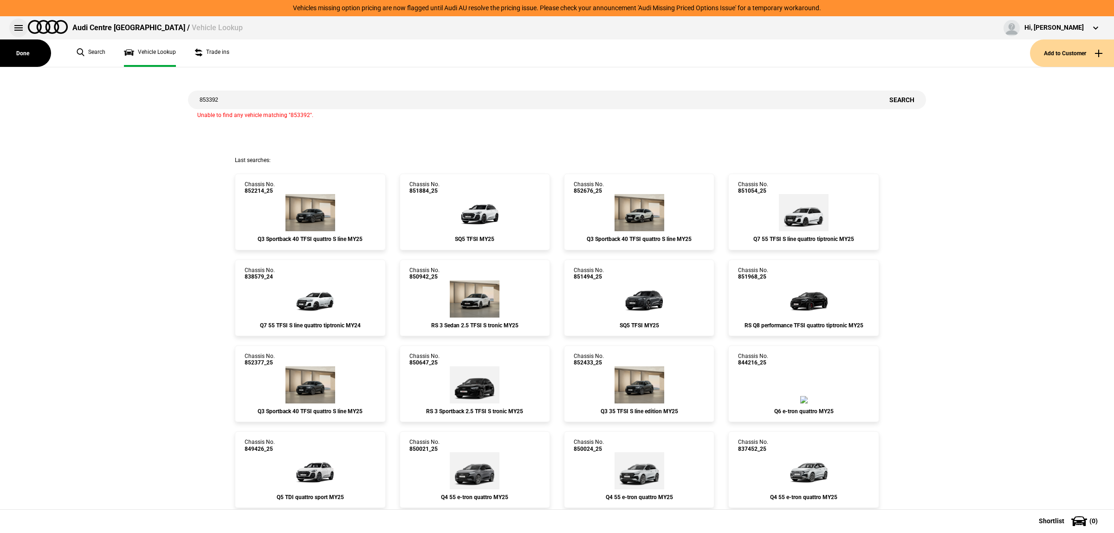
click at [17, 29] on button at bounding box center [18, 28] width 19 height 19
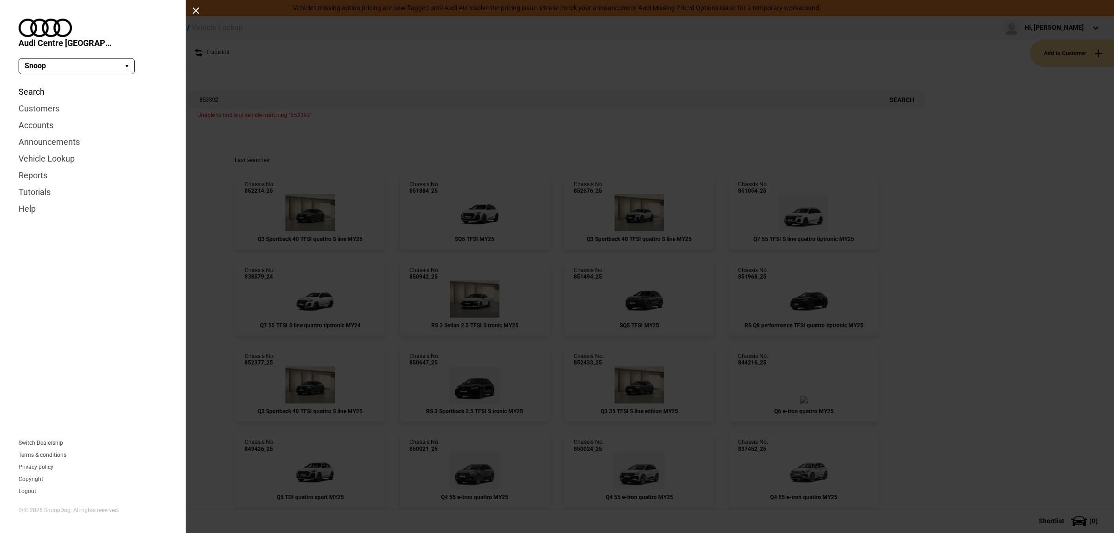
click at [50, 85] on link "Search" at bounding box center [93, 92] width 149 height 17
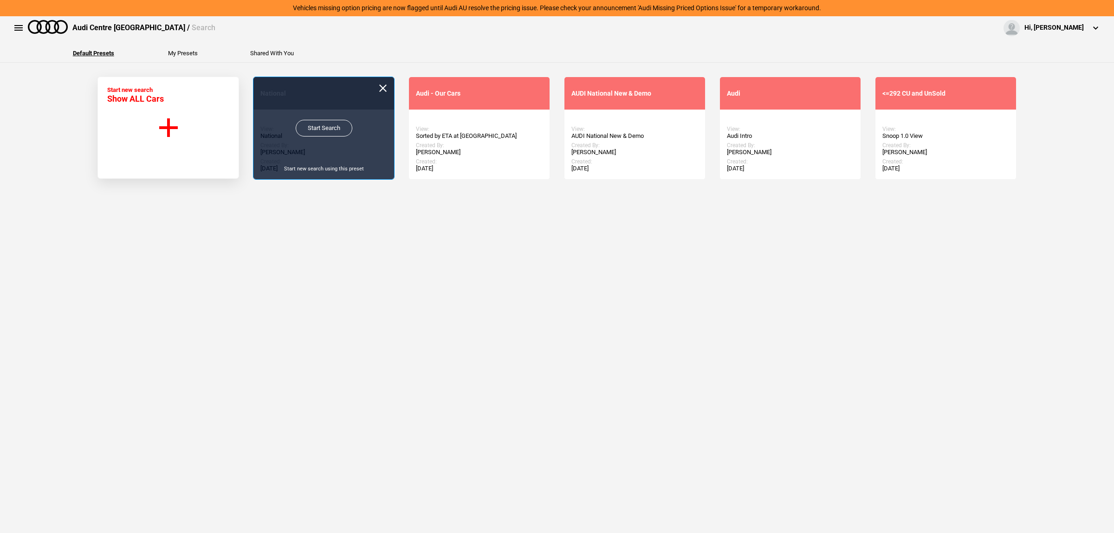
click at [316, 129] on link "Start Search" at bounding box center [324, 128] width 57 height 17
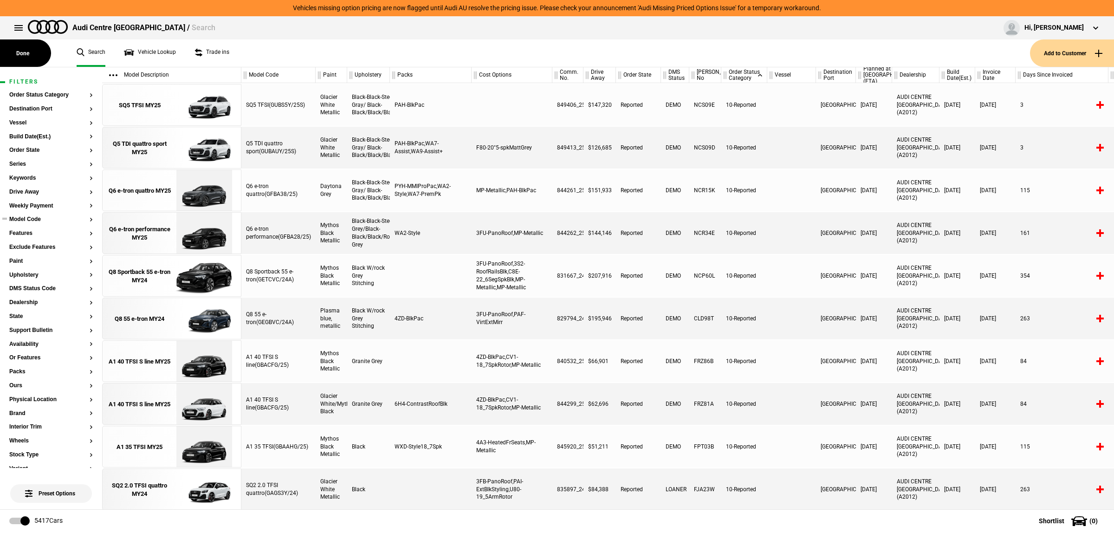
click at [31, 221] on button "Model Code" at bounding box center [51, 219] width 84 height 6
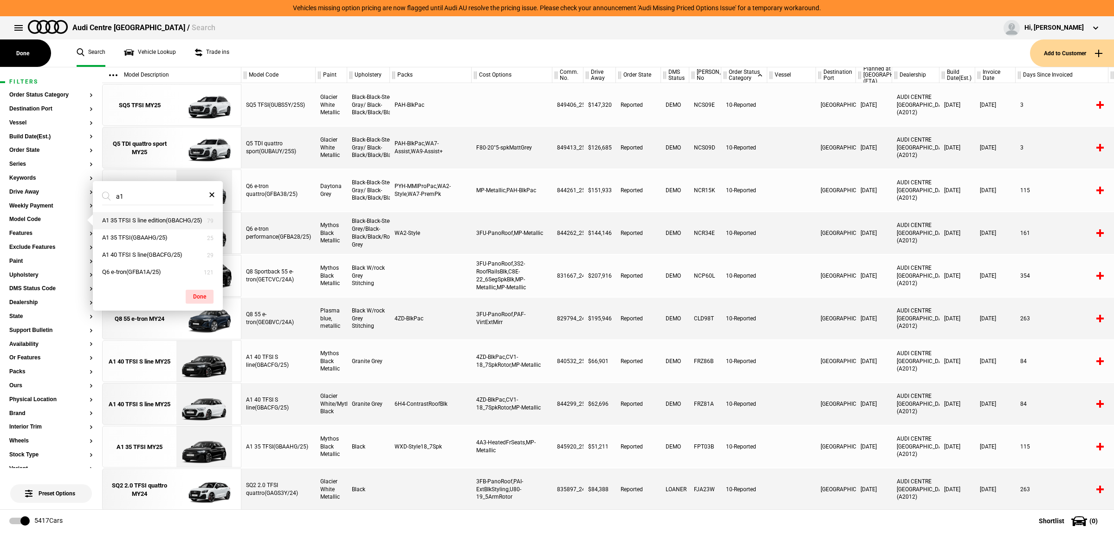
type input "a1"
click at [162, 226] on button "A1 35 TFSI S line edition(GBACHG/25)" at bounding box center [158, 220] width 130 height 17
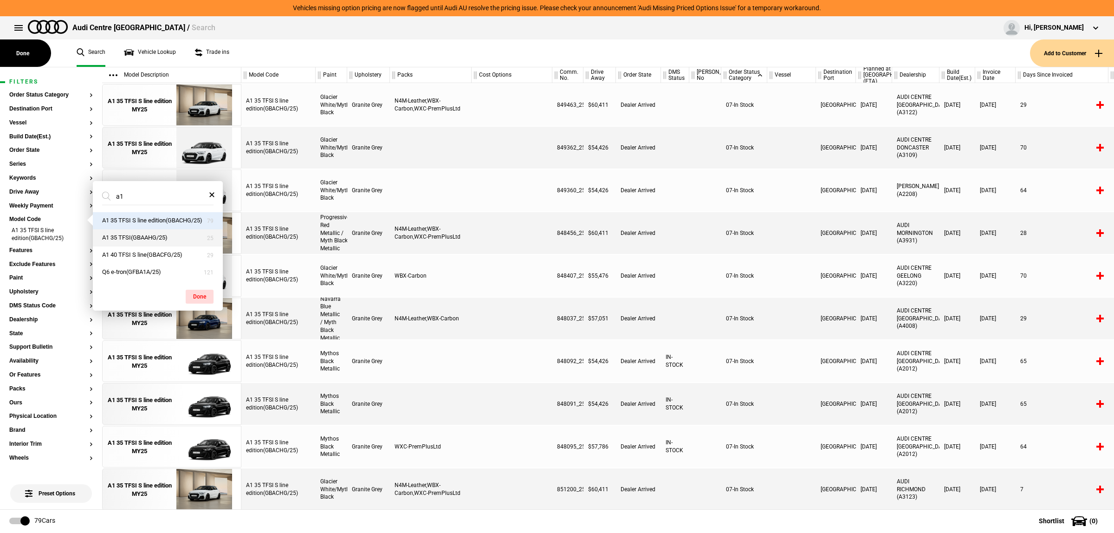
click at [162, 241] on button "A1 35 TFSI(GBAAHG/25)" at bounding box center [158, 237] width 130 height 17
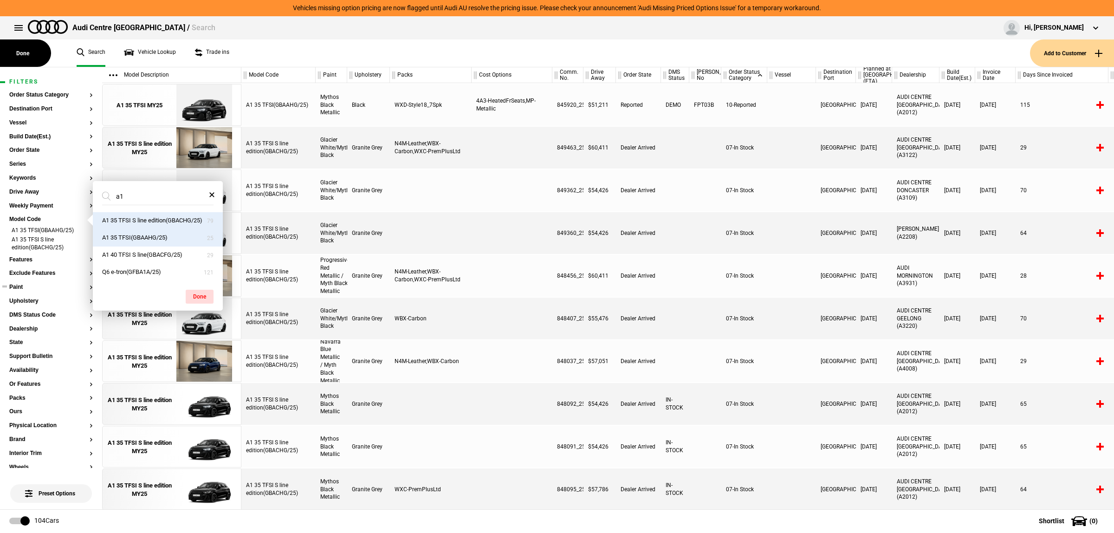
click at [41, 287] on button "Paint" at bounding box center [51, 287] width 84 height 6
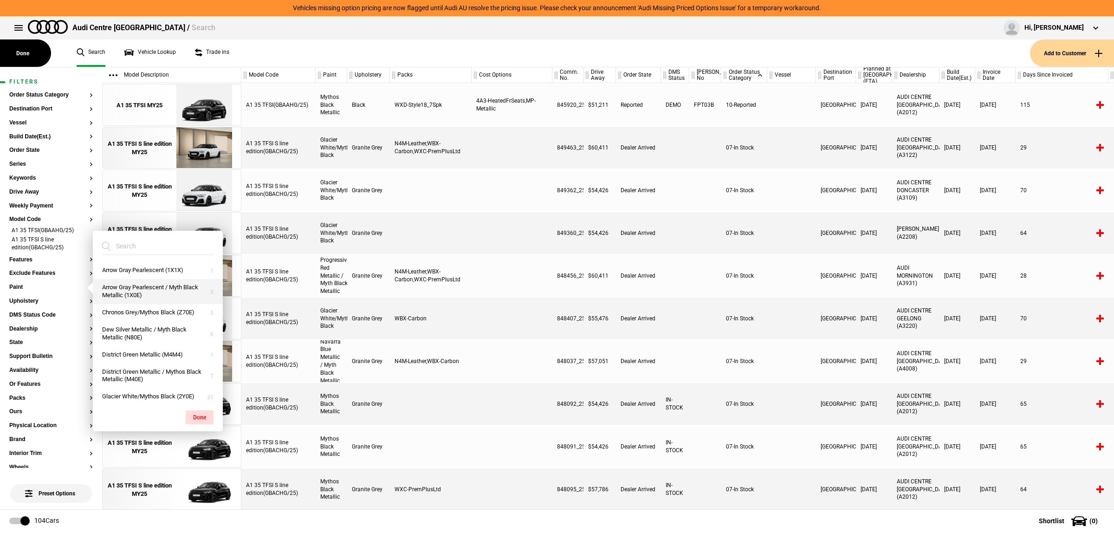
click at [137, 296] on button "Arrow Gray Pearlescent / Myth Black Metallic (1X0E)" at bounding box center [158, 291] width 130 height 25
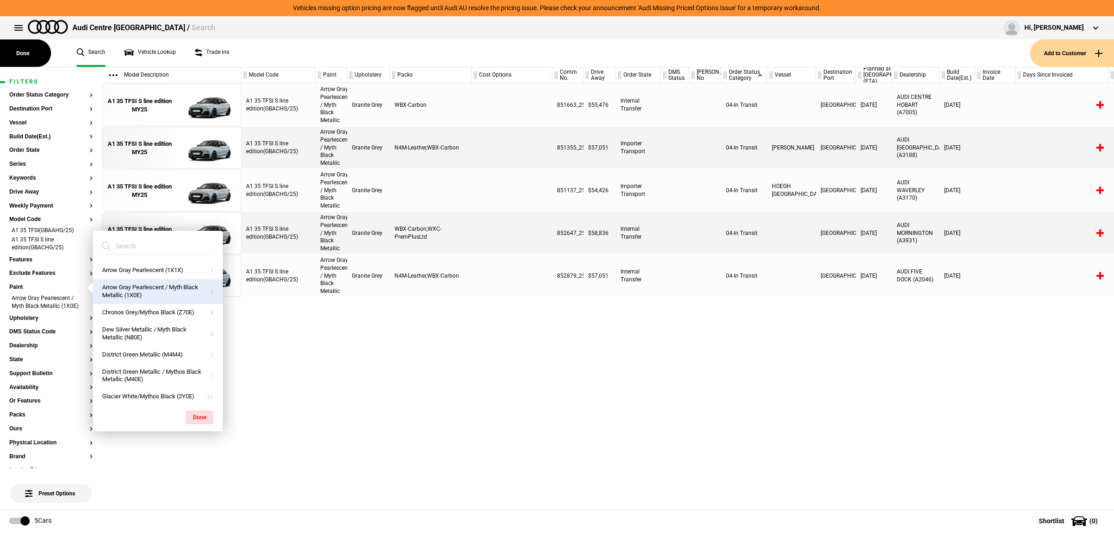
click at [478, 346] on div "A1 35 TFSI S line edition(GBACHG/25) Arrow Gray Pearlescent / Myth Black Metall…" at bounding box center [677, 296] width 872 height 426
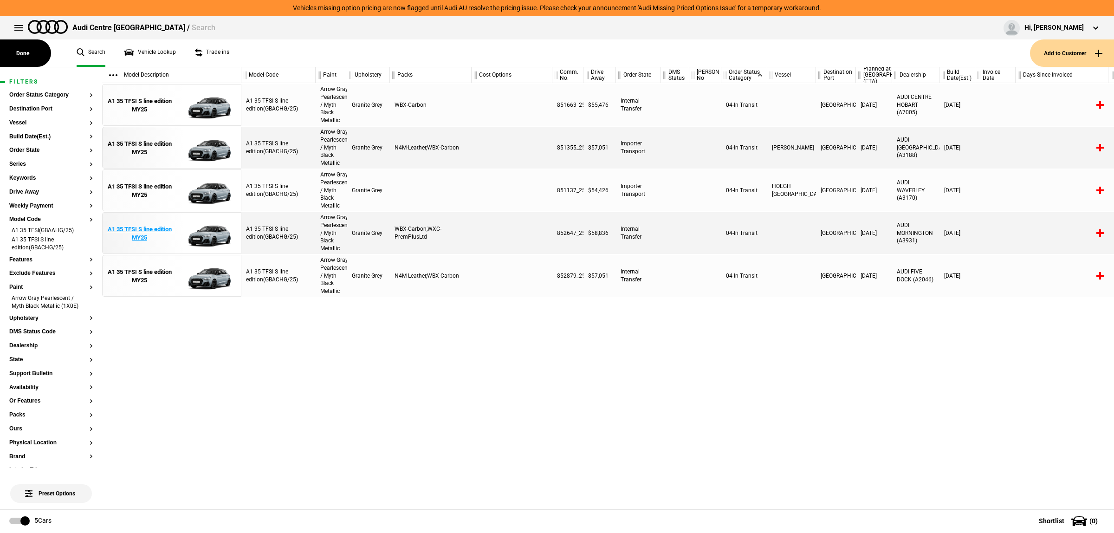
click at [206, 234] on img at bounding box center [204, 234] width 65 height 42
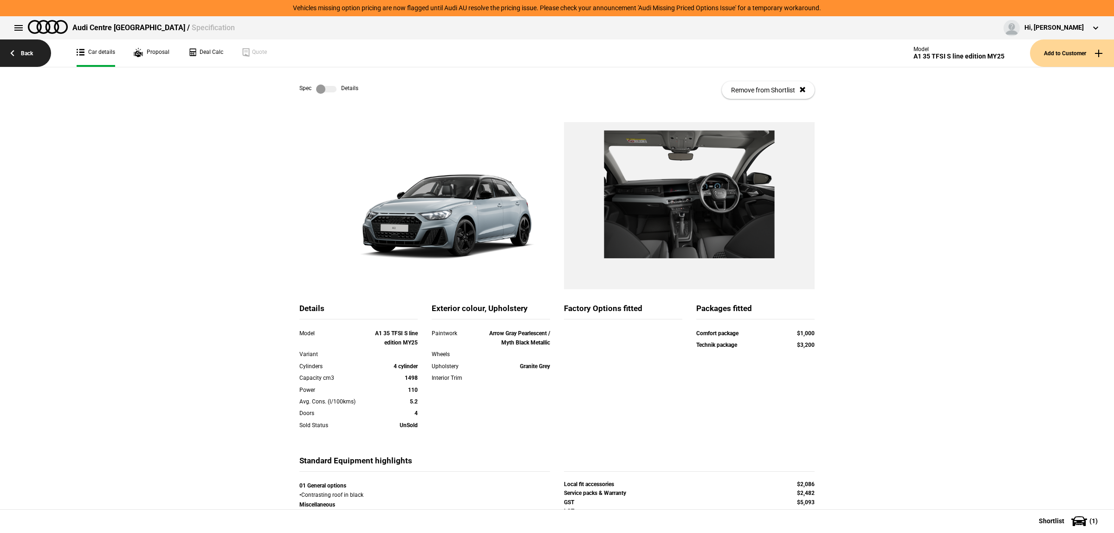
click at [43, 65] on link "Back" at bounding box center [25, 52] width 51 height 27
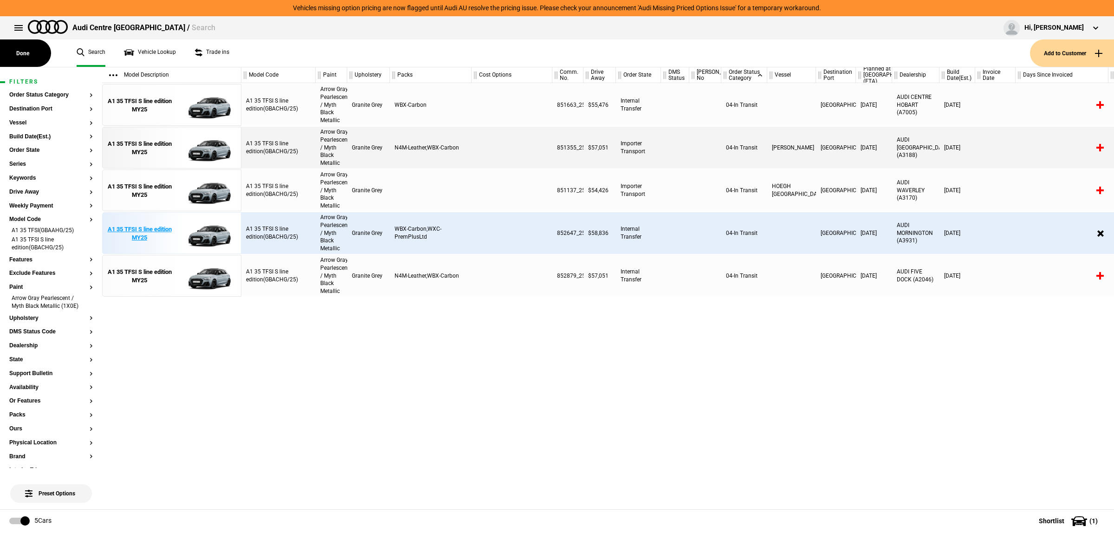
click at [202, 230] on img at bounding box center [204, 234] width 65 height 42
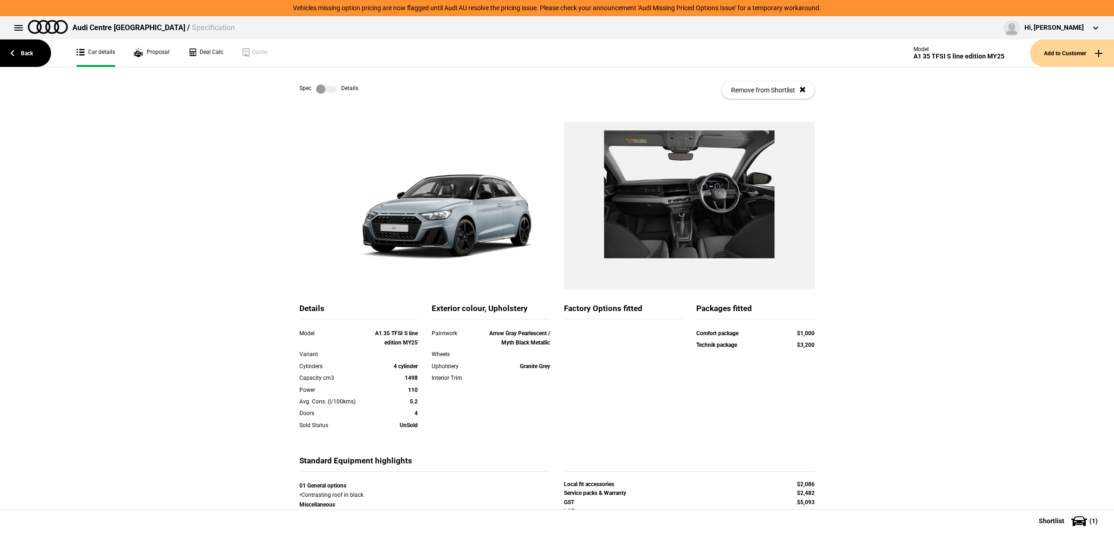
click at [324, 91] on label at bounding box center [326, 88] width 20 height 9
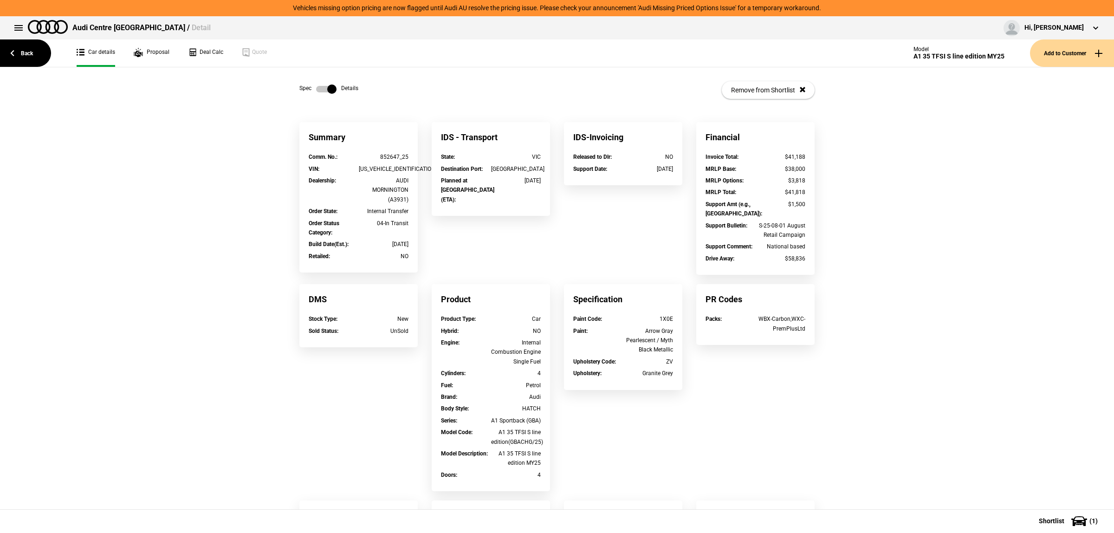
click at [325, 91] on label at bounding box center [326, 88] width 20 height 9
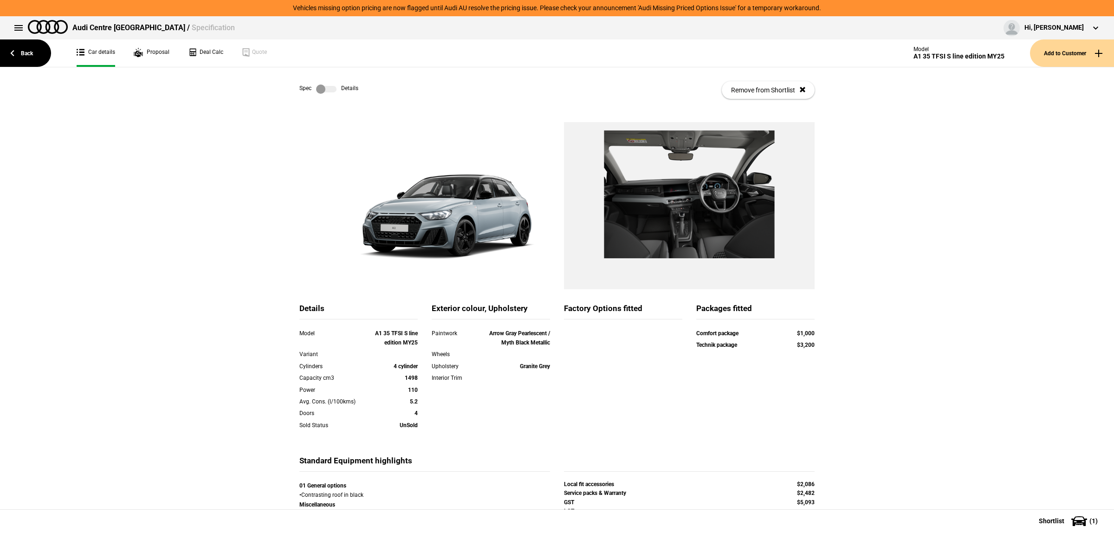
click at [326, 90] on label at bounding box center [326, 88] width 20 height 9
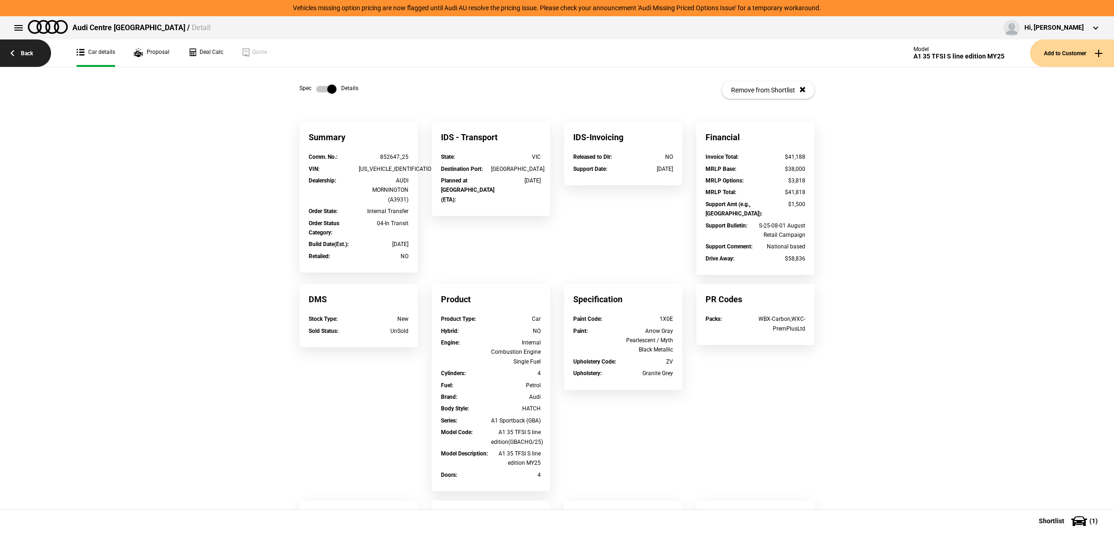
click at [38, 49] on link "Back" at bounding box center [25, 52] width 51 height 27
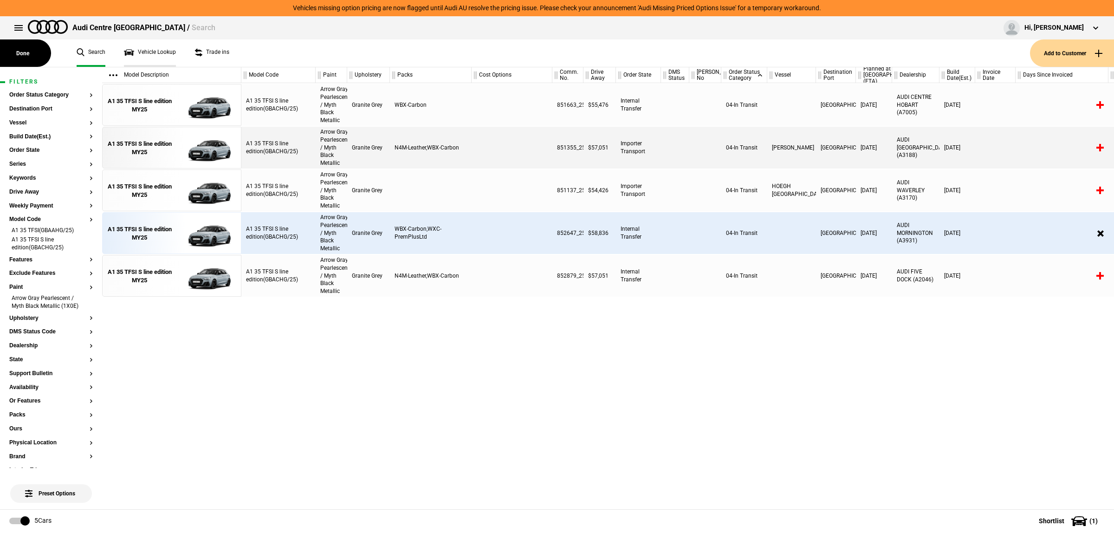
click at [149, 49] on link "Vehicle Lookup" at bounding box center [150, 52] width 52 height 27
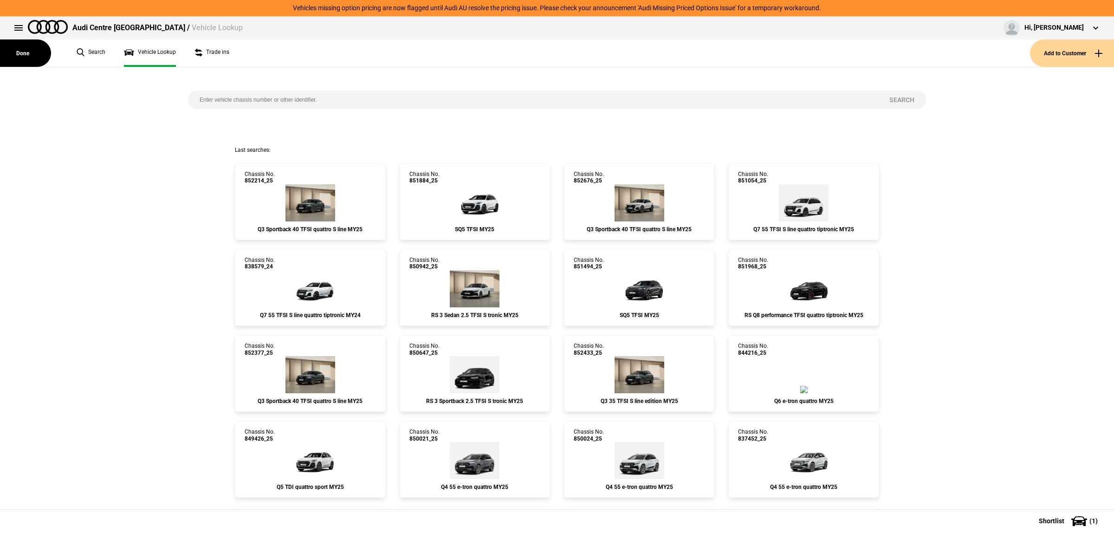
click at [323, 103] on input "search" at bounding box center [533, 99] width 690 height 19
type input "845403"
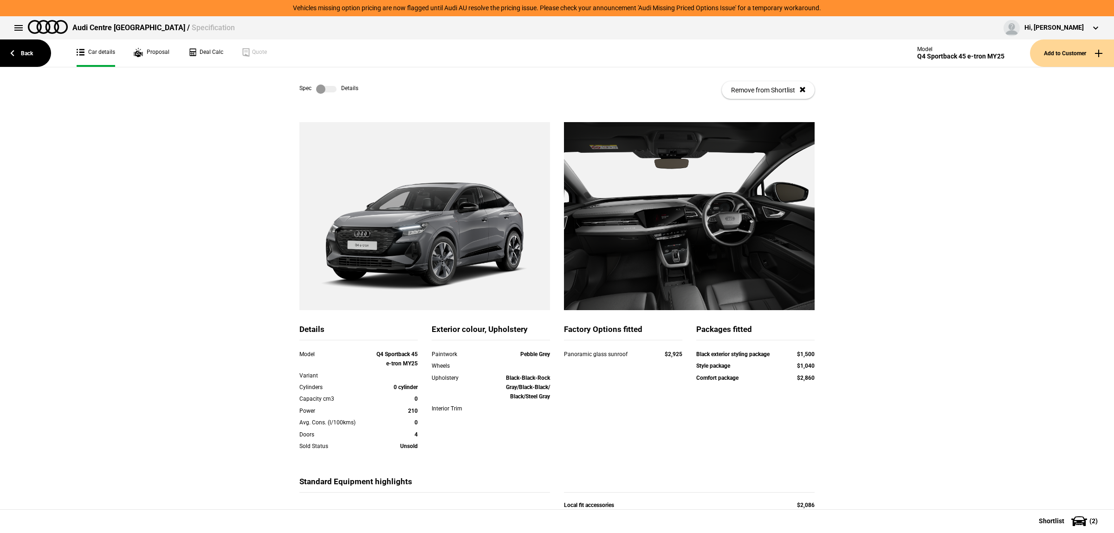
click at [945, 407] on div "Details Model Q4 Sportback 45 e-tron MY25 Variant Cylinders 0 cylinder Capacity…" at bounding box center [557, 359] width 1114 height 475
click at [1, 54] on link "Back" at bounding box center [25, 52] width 51 height 27
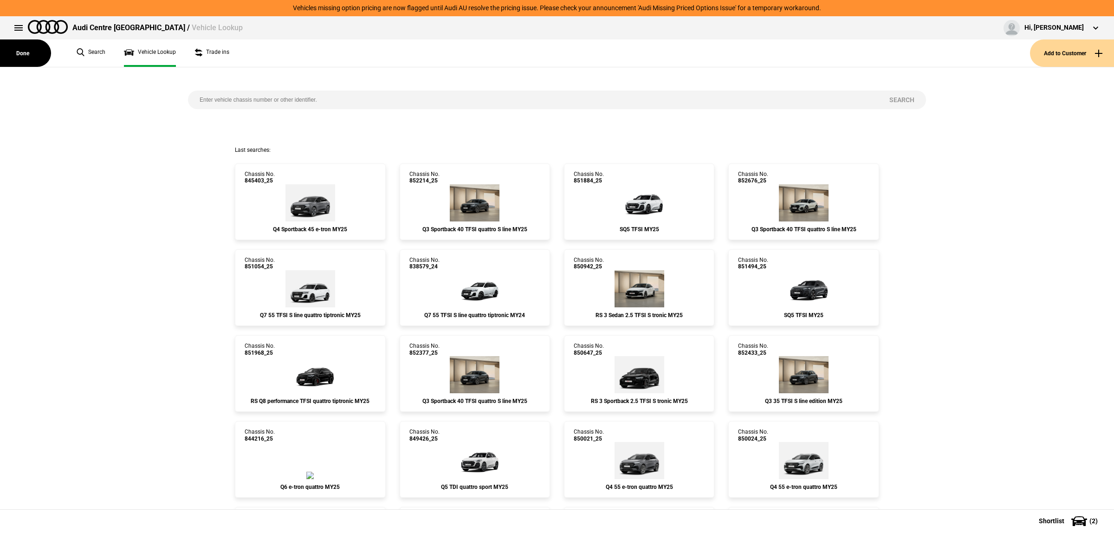
click at [286, 103] on input "search" at bounding box center [533, 99] width 690 height 19
paste input "853517"
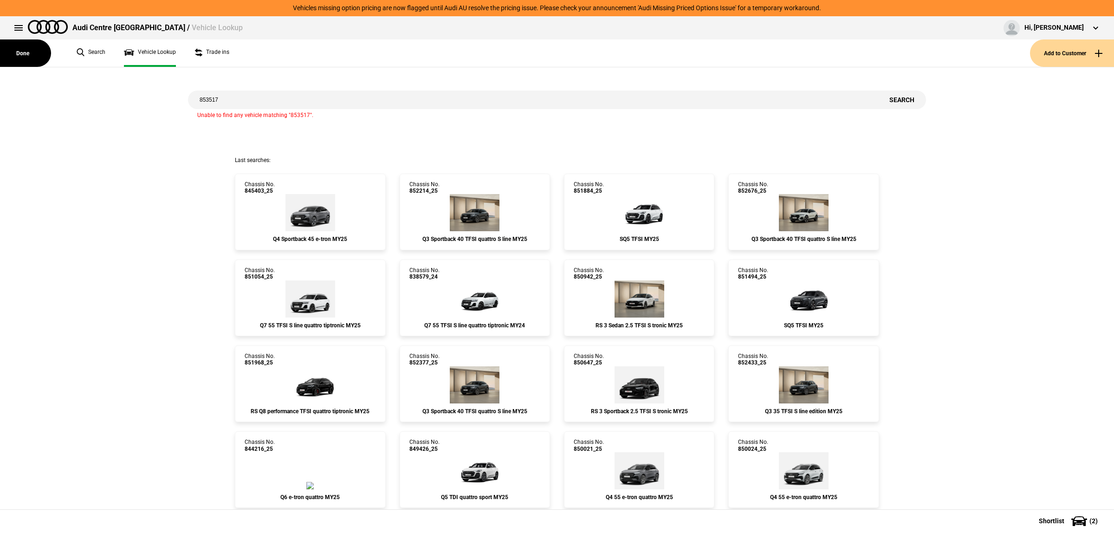
click at [237, 93] on input "853517" at bounding box center [533, 99] width 690 height 19
paste input "49121"
type input "849121"
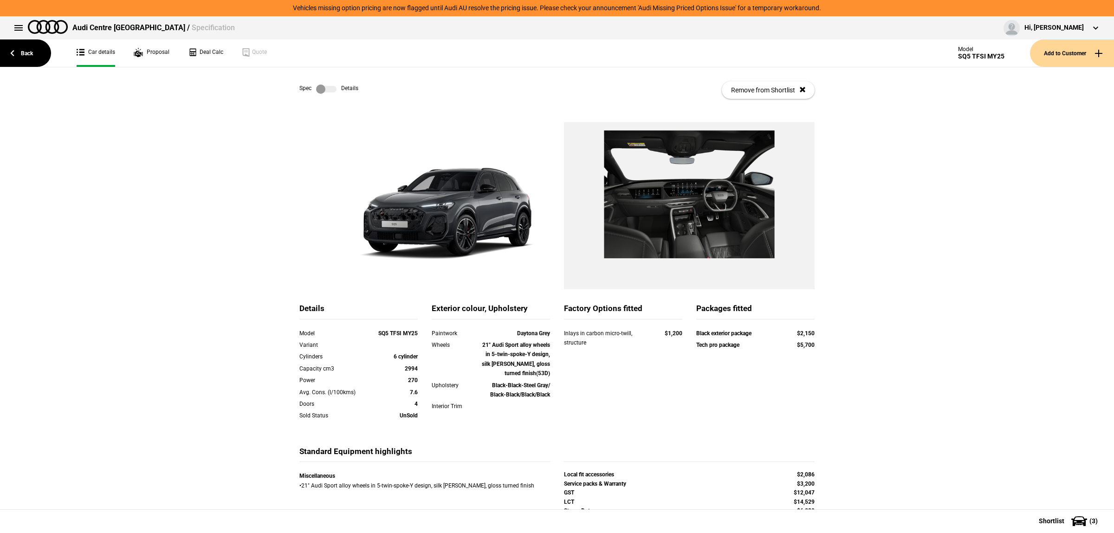
click at [329, 86] on label at bounding box center [326, 88] width 20 height 9
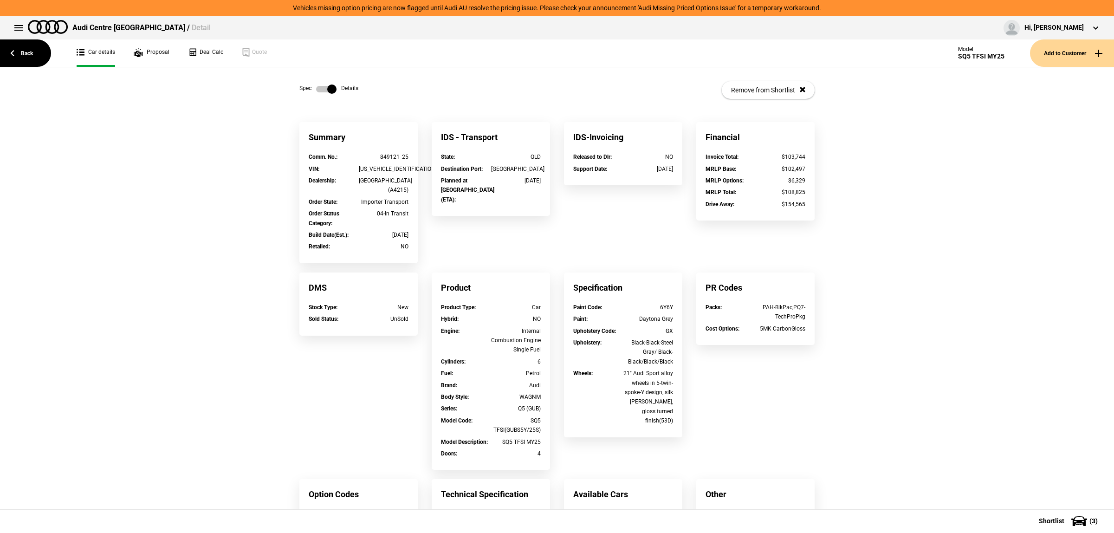
click at [318, 92] on label at bounding box center [326, 88] width 20 height 9
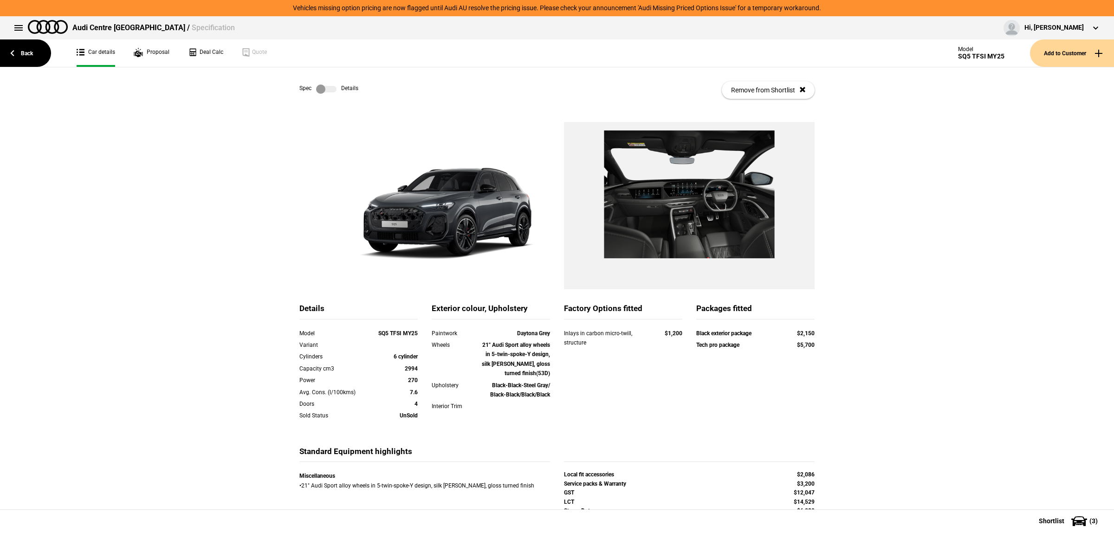
click at [332, 84] on link at bounding box center [326, 88] width 30 height 9
